Goal: Task Accomplishment & Management: Complete application form

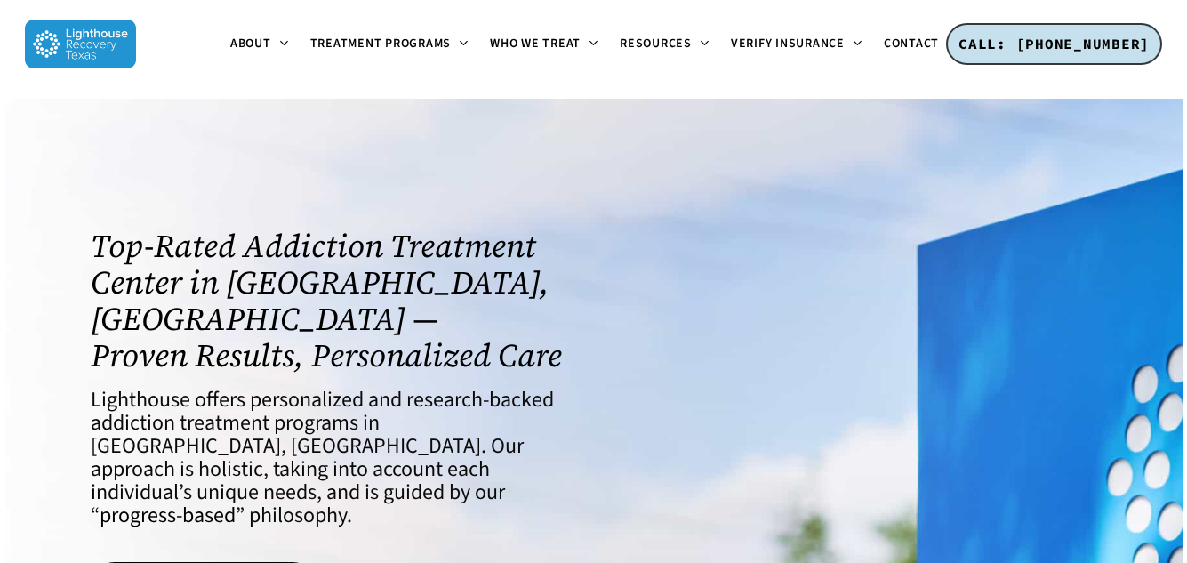
drag, startPoint x: 1198, startPoint y: 50, endPoint x: 1064, endPoint y: 129, distance: 155.9
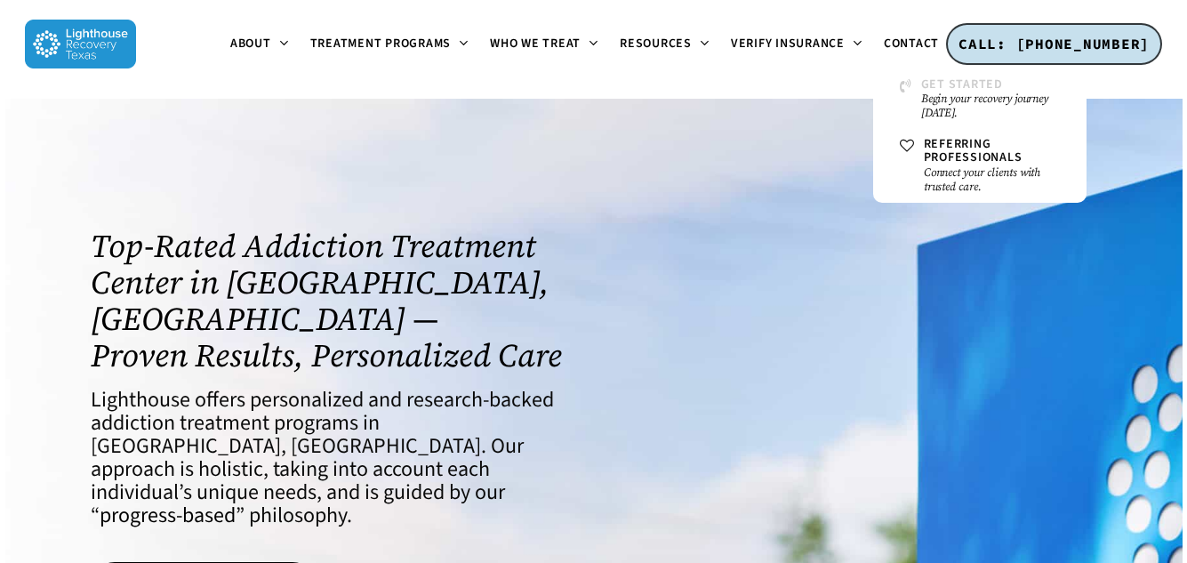
click at [953, 111] on small "Begin your recovery journey [DATE]." at bounding box center [990, 106] width 139 height 28
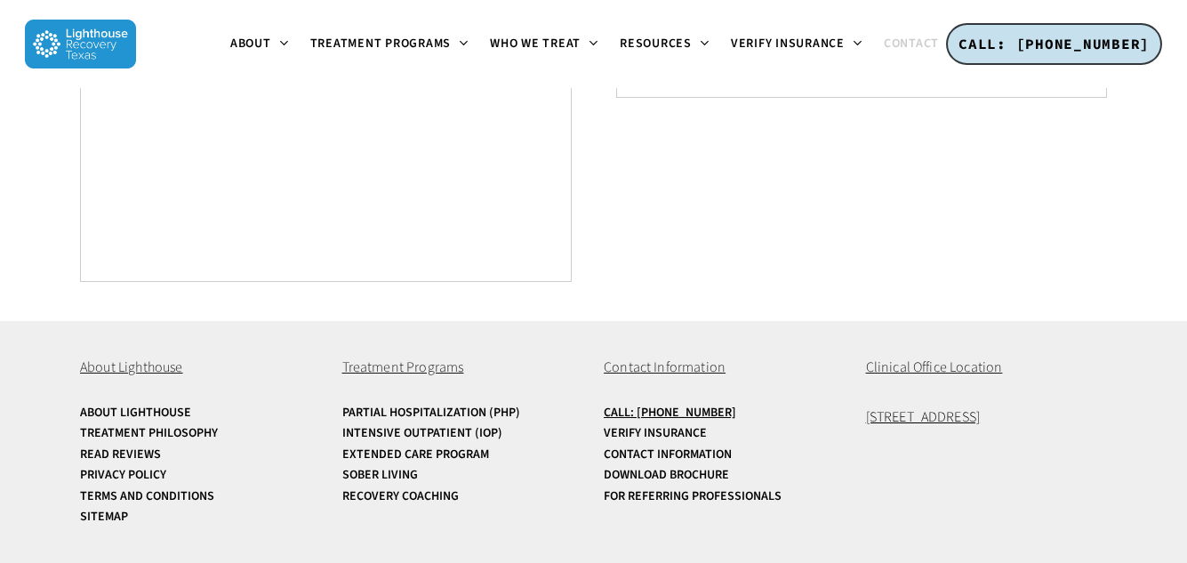
scroll to position [1333, 0]
